Goal: Use online tool/utility: Utilize a website feature to perform a specific function

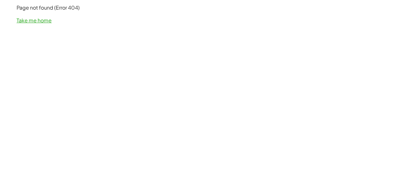
click at [37, 24] on div "Page not found (Error 404) Take me home" at bounding box center [204, 14] width 383 height 28
click at [36, 22] on link "Take me home" at bounding box center [34, 20] width 35 height 7
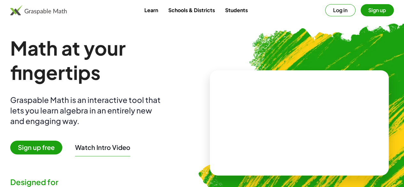
click at [230, 4] on link "Students" at bounding box center [236, 10] width 33 height 12
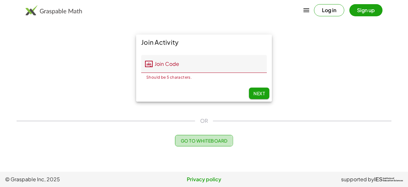
click at [214, 138] on span "Go to Whiteboard" at bounding box center [204, 141] width 47 height 6
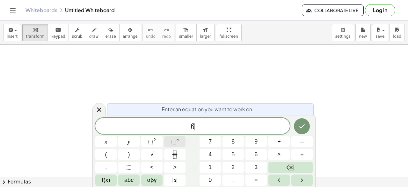
click at [180, 143] on button "⬚ n" at bounding box center [174, 141] width 21 height 11
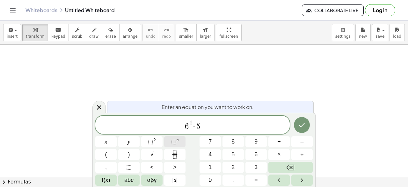
click at [177, 141] on sup "n" at bounding box center [178, 139] width 2 height 5
click at [303, 128] on icon "Done" at bounding box center [302, 125] width 8 height 8
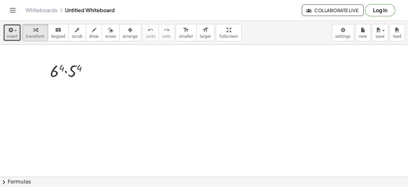
click at [13, 36] on span "insert" at bounding box center [12, 36] width 11 height 4
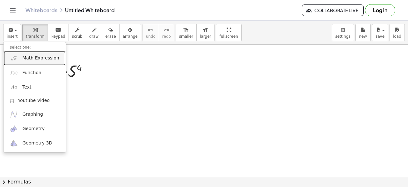
click at [27, 58] on span "Math Expression" at bounding box center [40, 58] width 37 height 6
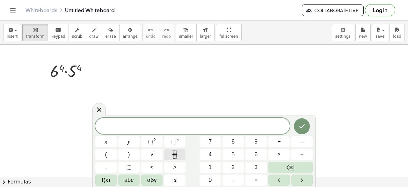
click at [175, 153] on icon "Fraction" at bounding box center [175, 154] width 8 height 8
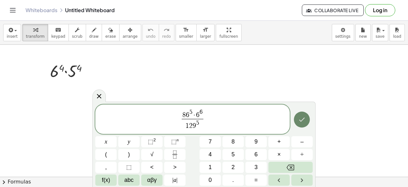
click at [301, 118] on icon "Done" at bounding box center [302, 120] width 8 height 8
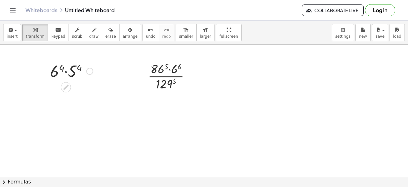
click at [66, 72] on div at bounding box center [71, 71] width 49 height 22
click at [62, 69] on div at bounding box center [71, 71] width 49 height 22
click at [62, 69] on div at bounding box center [71, 71] width 70 height 22
click at [89, 89] on div at bounding box center [71, 92] width 70 height 22
click at [89, 89] on div at bounding box center [71, 92] width 82 height 22
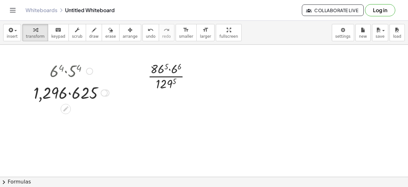
click at [69, 94] on div at bounding box center [71, 92] width 82 height 22
click at [69, 94] on div at bounding box center [71, 92] width 68 height 21
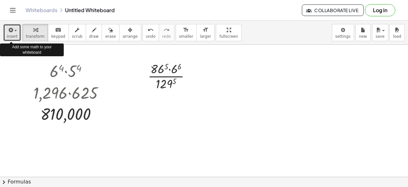
click at [6, 32] on button "insert" at bounding box center [12, 32] width 18 height 17
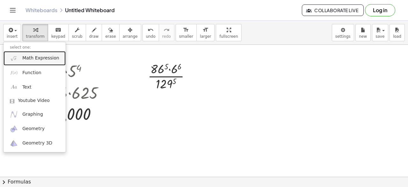
click at [26, 61] on link "Math Expression" at bounding box center [35, 58] width 62 height 14
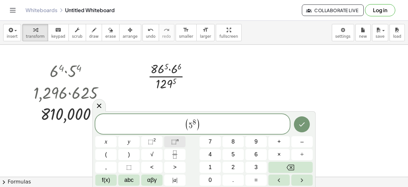
click at [176, 144] on span "⬚" at bounding box center [173, 141] width 5 height 6
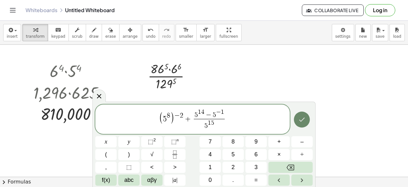
click at [302, 120] on icon "Done" at bounding box center [303, 119] width 6 height 4
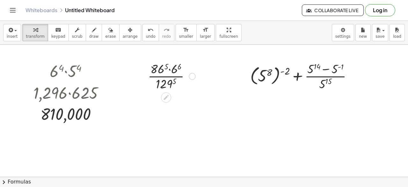
click at [166, 65] on div at bounding box center [172, 76] width 54 height 32
click at [166, 65] on div at bounding box center [171, 76] width 103 height 32
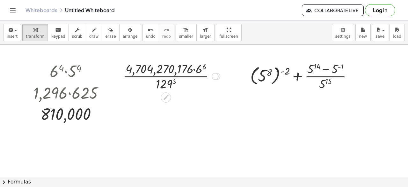
click at [203, 65] on div at bounding box center [171, 76] width 103 height 32
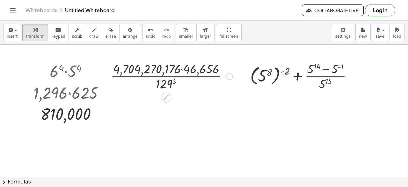
click at [183, 69] on div at bounding box center [172, 76] width 129 height 32
click at [183, 69] on div at bounding box center [171, 76] width 127 height 32
click at [170, 83] on div at bounding box center [171, 76] width 127 height 32
click at [170, 83] on div at bounding box center [166, 83] width 10 height 10
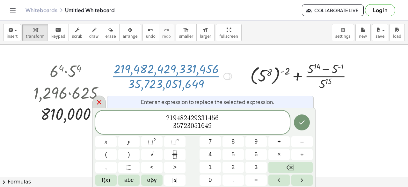
click at [95, 101] on icon at bounding box center [99, 102] width 8 height 8
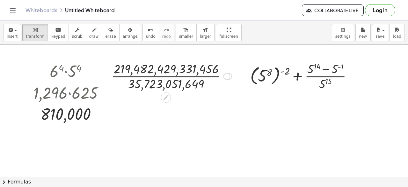
click at [200, 76] on div at bounding box center [171, 76] width 127 height 32
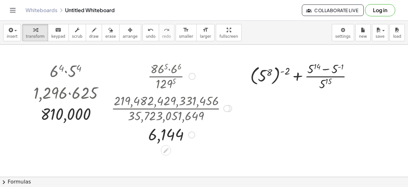
drag, startPoint x: 227, startPoint y: 76, endPoint x: 227, endPoint y: 112, distance: 36.4
click at [227, 112] on div at bounding box center [227, 108] width 7 height 7
click at [278, 71] on div at bounding box center [304, 76] width 114 height 32
click at [277, 70] on div at bounding box center [304, 76] width 114 height 32
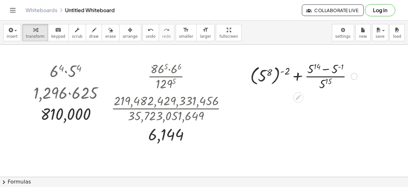
click at [277, 70] on div at bounding box center [304, 76] width 114 height 32
click at [286, 71] on div at bounding box center [304, 76] width 114 height 32
drag, startPoint x: 286, startPoint y: 71, endPoint x: 267, endPoint y: 72, distance: 18.9
click at [267, 72] on div at bounding box center [304, 76] width 114 height 32
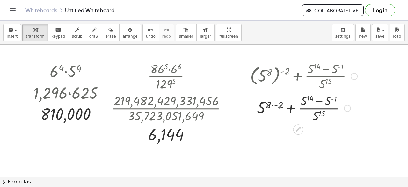
click at [273, 105] on div at bounding box center [304, 108] width 114 height 32
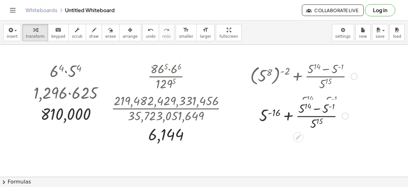
drag, startPoint x: 346, startPoint y: 139, endPoint x: 348, endPoint y: 110, distance: 29.4
click at [299, 116] on div "+ 5 - + · ( + 5 14 − 5 ( - 1 ) ) · 5 15 ( ) 16" at bounding box center [299, 116] width 0 height 0
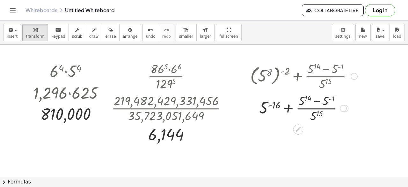
click at [331, 98] on div at bounding box center [304, 108] width 114 height 32
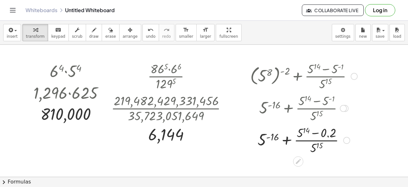
click at [315, 133] on div at bounding box center [304, 139] width 114 height 32
click at [268, 137] on div at bounding box center [304, 139] width 114 height 32
click at [268, 137] on div at bounding box center [304, 139] width 118 height 32
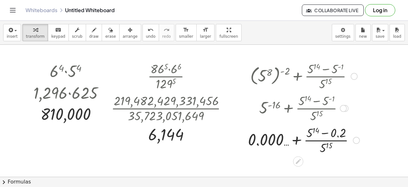
click at [297, 140] on div at bounding box center [304, 139] width 118 height 32
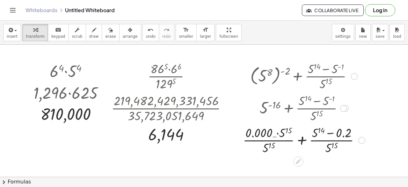
click at [277, 133] on div at bounding box center [304, 139] width 129 height 32
click at [288, 131] on div at bounding box center [304, 139] width 129 height 32
click at [288, 131] on div at bounding box center [304, 139] width 189 height 32
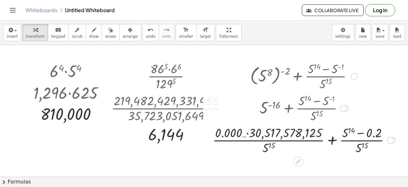
click at [247, 133] on div at bounding box center [304, 139] width 189 height 32
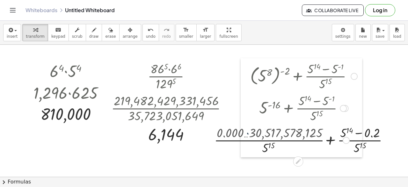
click at [247, 133] on div at bounding box center [246, 107] width 10 height 99
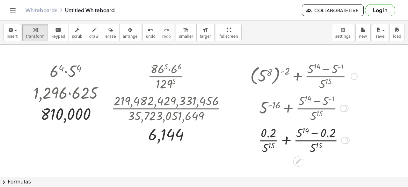
click at [285, 141] on div at bounding box center [304, 139] width 114 height 32
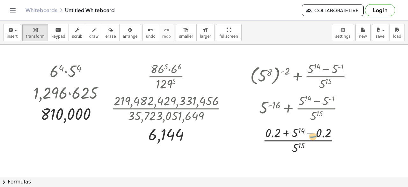
drag, startPoint x: 311, startPoint y: 133, endPoint x: 321, endPoint y: 138, distance: 11.4
click at [321, 138] on div at bounding box center [304, 139] width 114 height 32
drag, startPoint x: 322, startPoint y: 134, endPoint x: 283, endPoint y: 134, distance: 39.2
click at [283, 134] on div at bounding box center [304, 139] width 114 height 32
click at [287, 133] on div at bounding box center [304, 139] width 114 height 32
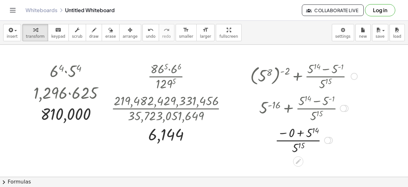
click at [284, 132] on div at bounding box center [304, 139] width 114 height 32
click at [299, 139] on div at bounding box center [304, 139] width 114 height 32
click at [303, 162] on div at bounding box center [304, 165] width 114 height 21
drag, startPoint x: 318, startPoint y: 167, endPoint x: 321, endPoint y: 128, distance: 38.7
click at [299, 131] on div "0.2" at bounding box center [299, 131] width 0 height 0
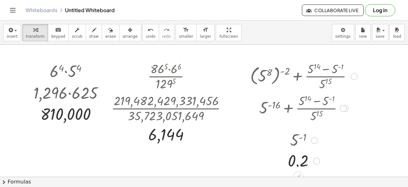
drag, startPoint x: 315, startPoint y: 139, endPoint x: 314, endPoint y: 163, distance: 23.6
click at [299, 161] on div "0.2" at bounding box center [299, 161] width 0 height 0
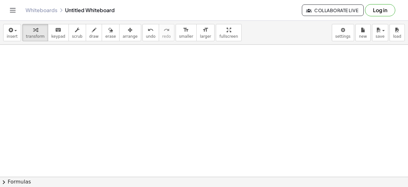
scroll to position [124, 0]
click at [13, 40] on button "insert" at bounding box center [12, 32] width 18 height 17
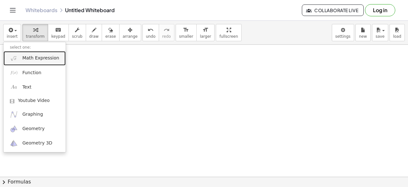
click at [26, 64] on link "Math Expression" at bounding box center [35, 58] width 62 height 14
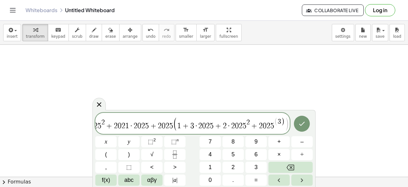
scroll to position [0, 147]
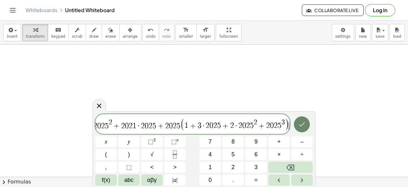
click at [303, 130] on button "Done" at bounding box center [302, 124] width 16 height 16
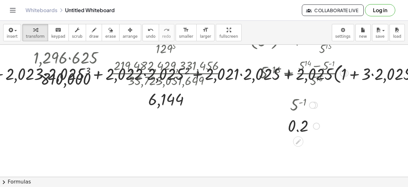
scroll to position [34, 0]
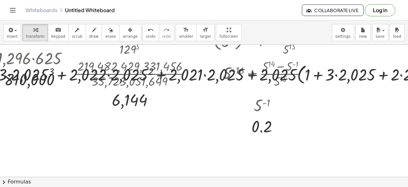
scroll to position [34, 0]
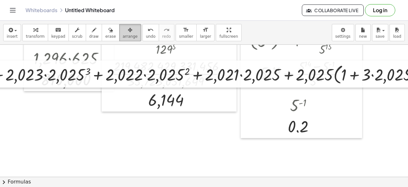
click at [123, 31] on div "button" at bounding box center [130, 30] width 15 height 8
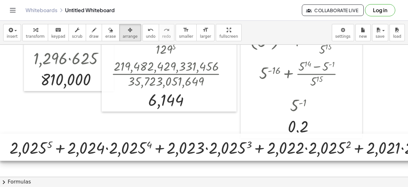
drag, startPoint x: 226, startPoint y: 79, endPoint x: 257, endPoint y: 151, distance: 78.8
click at [257, 151] on div at bounding box center [363, 146] width 727 height 27
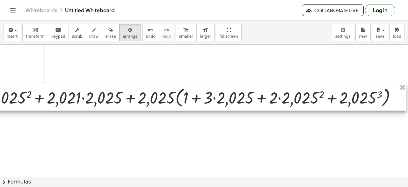
scroll to position [84, 0]
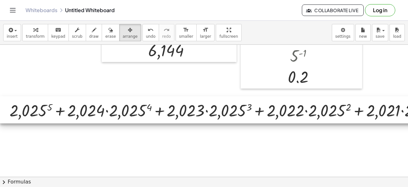
drag, startPoint x: 210, startPoint y: 98, endPoint x: 208, endPoint y: 109, distance: 11.9
click at [208, 109] on div at bounding box center [363, 109] width 727 height 27
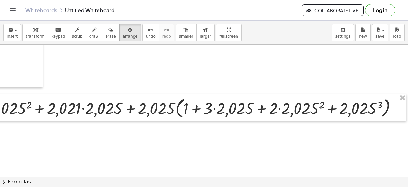
scroll to position [86, 324]
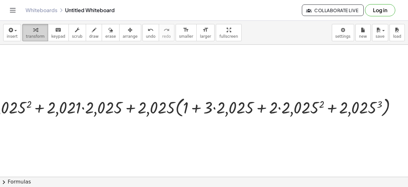
click at [33, 33] on icon "button" at bounding box center [35, 30] width 4 height 8
click at [172, 107] on div at bounding box center [46, 107] width 719 height 24
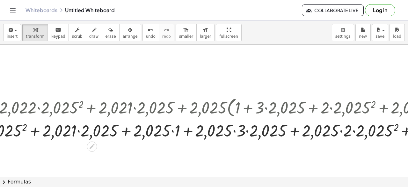
click at [235, 131] on div at bounding box center [97, 130] width 831 height 22
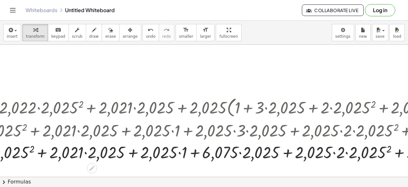
click at [241, 153] on div at bounding box center [97, 151] width 831 height 22
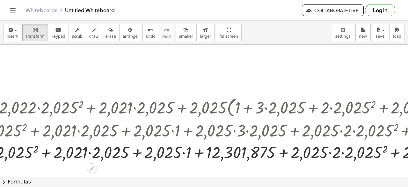
click at [331, 153] on div at bounding box center [97, 151] width 831 height 22
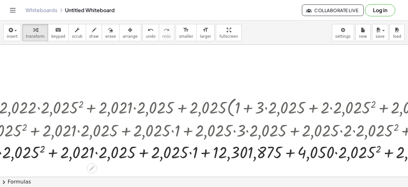
click at [336, 153] on div at bounding box center [97, 151] width 831 height 22
click at [378, 149] on div at bounding box center [97, 151] width 831 height 22
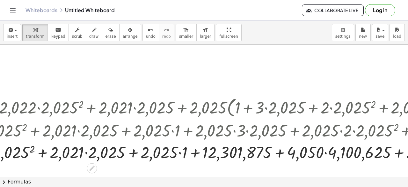
click at [326, 152] on div at bounding box center [97, 151] width 831 height 22
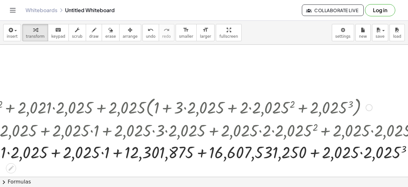
scroll to position [86, 406]
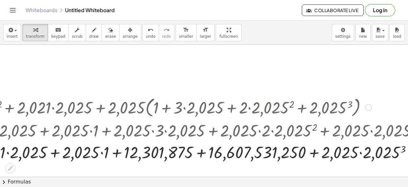
click at [360, 152] on div at bounding box center [16, 151] width 831 height 22
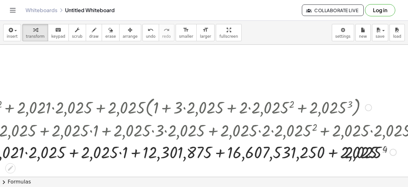
scroll to position [86, 437]
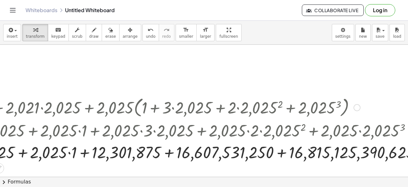
scroll to position [86, 427]
click at [282, 153] on div at bounding box center [4, 151] width 851 height 22
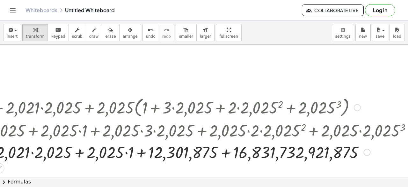
click at [227, 153] on div at bounding box center [4, 151] width 831 height 22
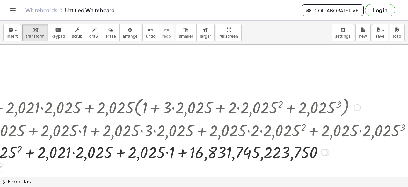
click at [184, 150] on div at bounding box center [4, 151] width 831 height 22
click at [168, 152] on div at bounding box center [4, 151] width 831 height 22
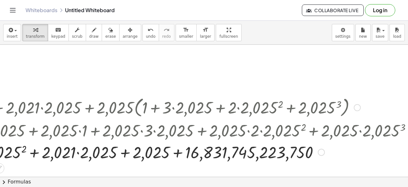
click at [174, 153] on div at bounding box center [4, 151] width 831 height 22
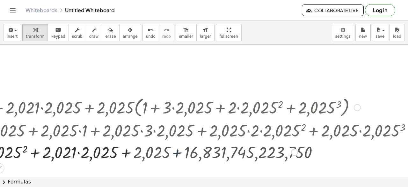
click at [174, 153] on div at bounding box center [4, 151] width 831 height 22
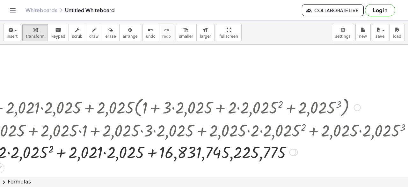
click at [152, 153] on div at bounding box center [4, 151] width 831 height 22
click at [105, 153] on div at bounding box center [4, 151] width 831 height 22
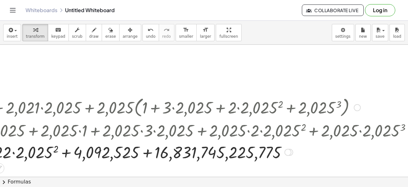
click at [146, 154] on div at bounding box center [4, 151] width 831 height 22
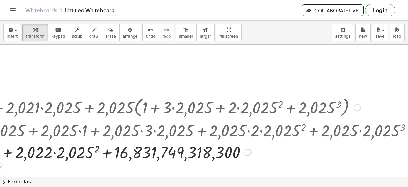
click at [97, 148] on div at bounding box center [4, 151] width 831 height 22
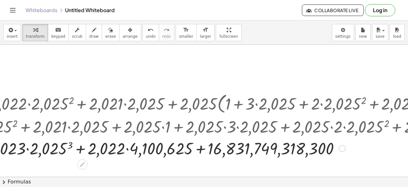
scroll to position [90, 341]
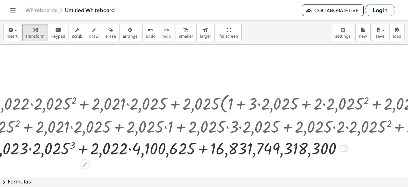
click at [130, 149] on div at bounding box center [90, 148] width 831 height 22
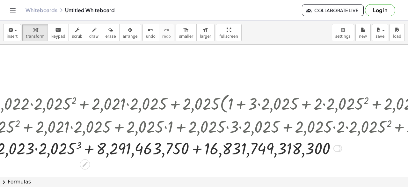
click at [200, 148] on div at bounding box center [90, 148] width 831 height 22
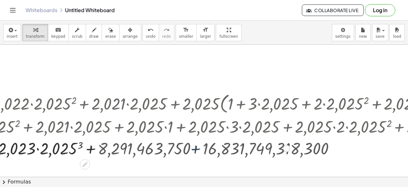
click at [200, 148] on div at bounding box center [90, 148] width 831 height 22
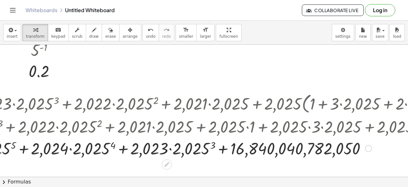
scroll to position [90, 259]
click at [211, 145] on div at bounding box center [172, 148] width 831 height 22
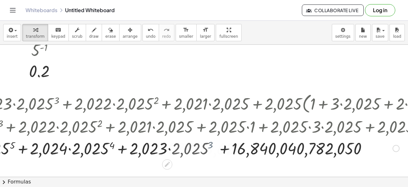
click at [211, 145] on div at bounding box center [172, 148] width 831 height 22
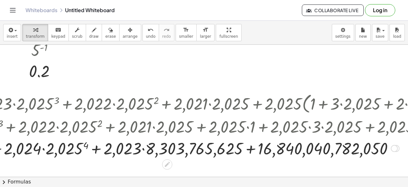
click at [251, 149] on div at bounding box center [172, 148] width 831 height 22
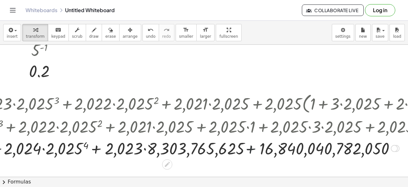
click at [251, 149] on div at bounding box center [172, 148] width 831 height 22
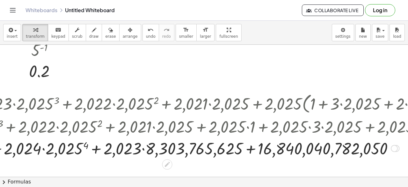
click at [143, 147] on div at bounding box center [172, 148] width 831 height 22
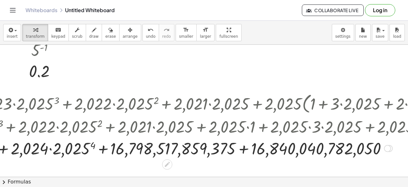
click at [243, 150] on div at bounding box center [172, 148] width 831 height 22
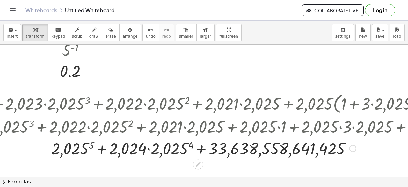
scroll to position [90, 228]
click at [91, 143] on div at bounding box center [204, 148] width 831 height 22
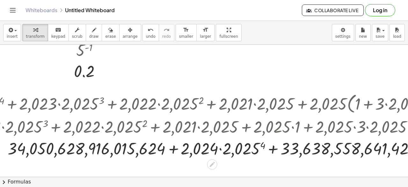
scroll to position [90, 215]
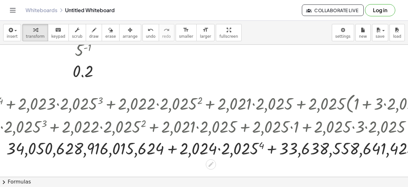
click at [171, 148] on div at bounding box center [216, 148] width 831 height 22
click at [220, 149] on div at bounding box center [216, 148] width 831 height 22
click at [259, 146] on div at bounding box center [216, 148] width 831 height 22
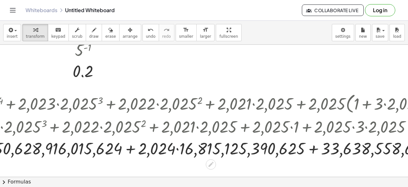
click at [177, 148] on div at bounding box center [216, 148] width 831 height 22
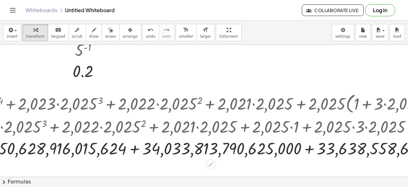
click at [134, 151] on div at bounding box center [216, 148] width 831 height 22
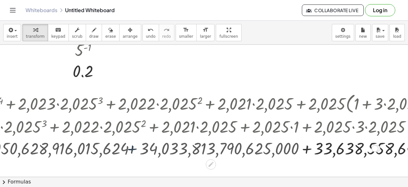
click at [134, 151] on div at bounding box center [216, 148] width 831 height 22
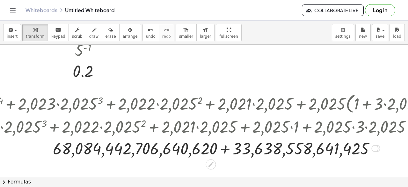
click at [227, 147] on div at bounding box center [216, 148] width 831 height 22
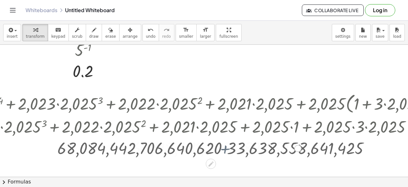
click at [227, 147] on div at bounding box center [216, 147] width 831 height 21
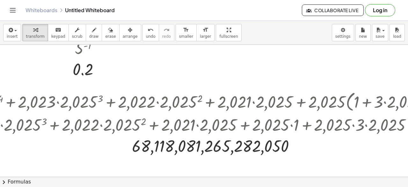
scroll to position [84, 215]
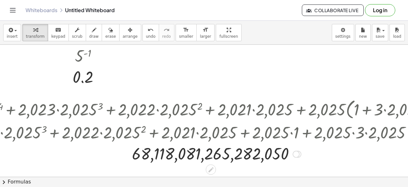
click at [360, 134] on div at bounding box center [216, 132] width 831 height 22
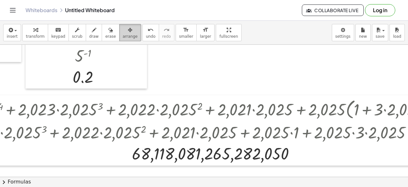
click at [123, 39] on button "arrange" at bounding box center [130, 32] width 22 height 17
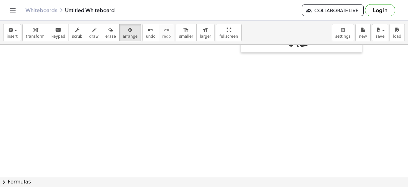
scroll to position [122, 0]
click at [15, 40] on button "insert" at bounding box center [12, 32] width 18 height 17
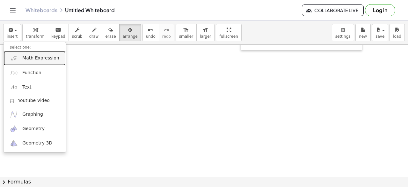
click at [32, 58] on span "Math Expression" at bounding box center [40, 58] width 37 height 6
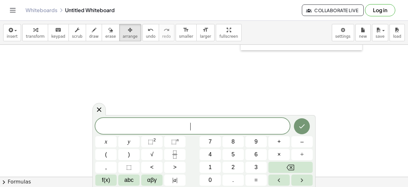
scroll to position [0, 0]
click at [156, 158] on button "√" at bounding box center [151, 154] width 21 height 11
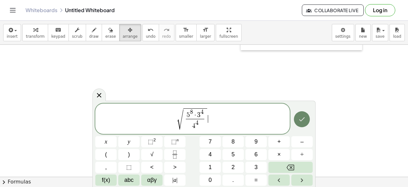
click at [301, 123] on button "Done" at bounding box center [302, 119] width 16 height 16
